Goal: Task Accomplishment & Management: Use online tool/utility

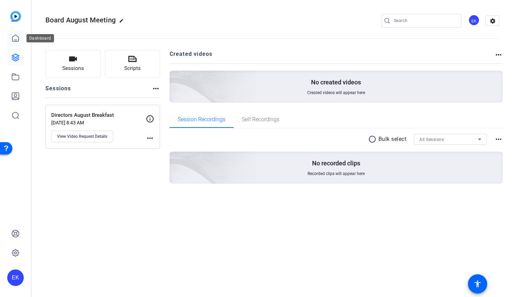
click at [15, 37] on icon at bounding box center [15, 38] width 8 height 8
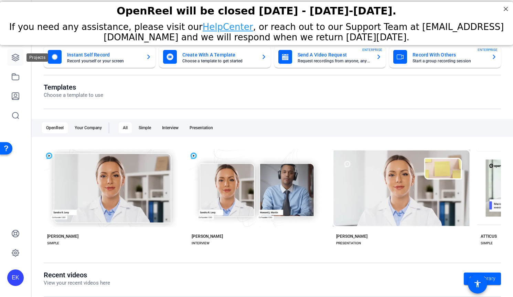
click at [16, 56] on icon at bounding box center [15, 57] width 8 height 8
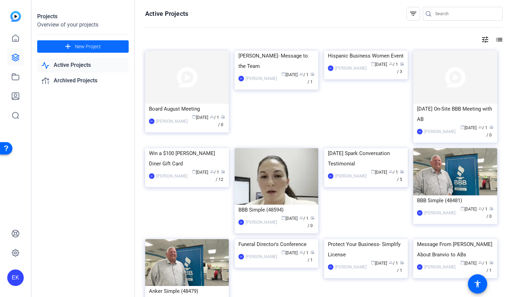
click at [80, 45] on span "New Project" at bounding box center [88, 46] width 26 height 7
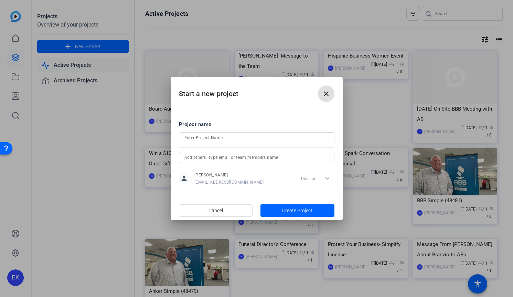
click at [208, 135] on input at bounding box center [256, 138] width 145 height 8
type input "G"
type input "F"
type input "Going Home Rules to Business Etiquette"
click at [286, 211] on span "Create Project" at bounding box center [297, 210] width 30 height 7
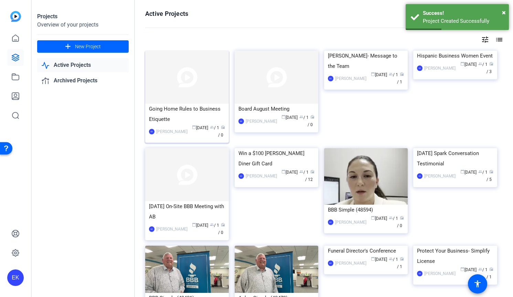
click at [179, 108] on div "Going Home Rules to Business Etiquette" at bounding box center [187, 114] width 76 height 21
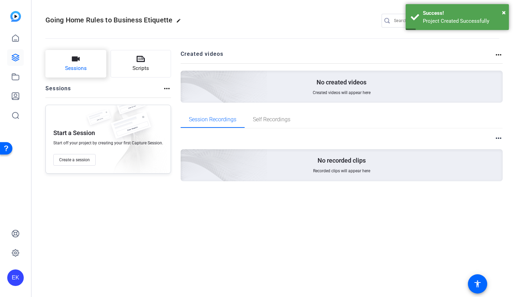
click at [78, 71] on span "Sessions" at bounding box center [76, 68] width 22 height 8
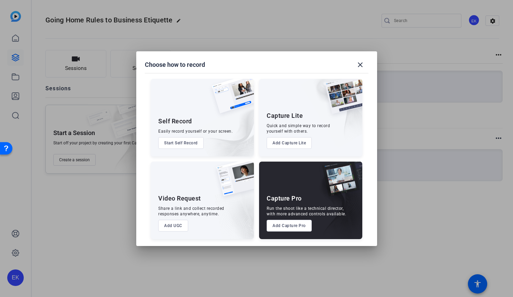
click at [183, 227] on button "Add UGC" at bounding box center [173, 226] width 30 height 12
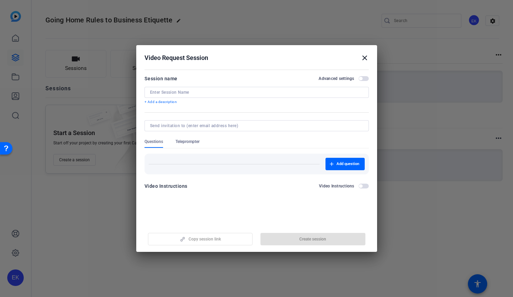
click at [217, 88] on div at bounding box center [256, 92] width 213 height 11
click at [216, 93] on input at bounding box center [256, 92] width 213 height 6
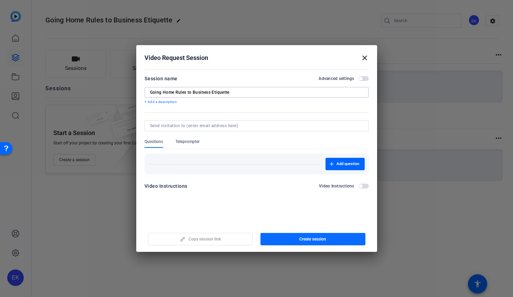
type input "Going Home Rules to Business Etiquette"
click at [313, 241] on span "Create session" at bounding box center [312, 239] width 27 height 6
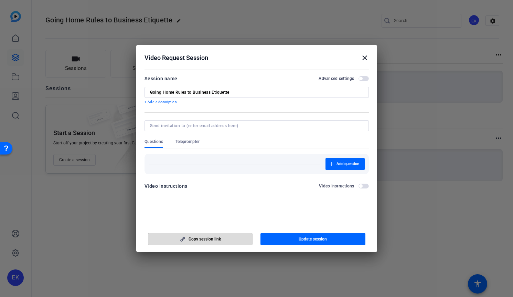
click at [194, 236] on span "Copy session link" at bounding box center [205, 239] width 32 height 6
